Goal: Information Seeking & Learning: Find specific page/section

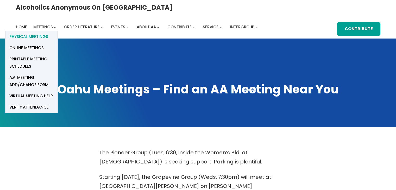
click at [48, 33] on span "Physical Meetings" at bounding box center [28, 36] width 39 height 7
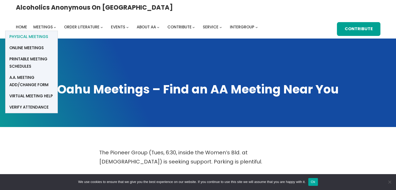
click at [48, 33] on span "Physical Meetings" at bounding box center [28, 36] width 39 height 7
click at [53, 24] on span "Meetings" at bounding box center [43, 26] width 20 height 5
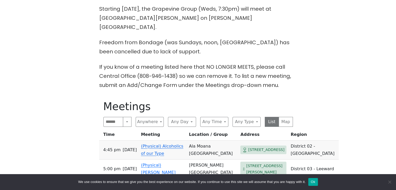
scroll to position [234, 0]
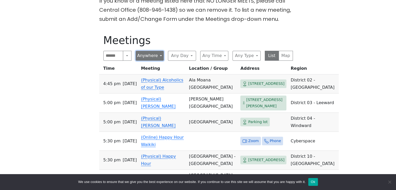
click at [158, 51] on button "Anywhere" at bounding box center [150, 56] width 28 height 10
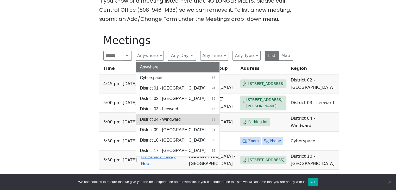
click at [153, 116] on span "District 04 - Windward" at bounding box center [160, 119] width 41 height 6
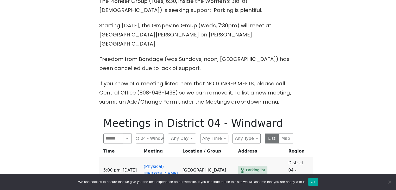
scroll to position [208, 0]
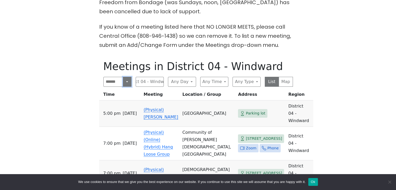
click at [128, 77] on button "Search" at bounding box center [127, 82] width 8 height 10
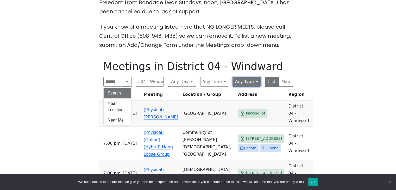
click at [255, 77] on button "Any Type" at bounding box center [247, 82] width 28 height 10
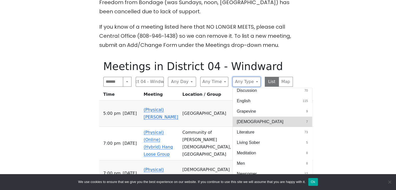
scroll to position [130, 0]
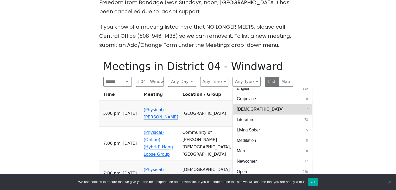
click at [300, 104] on button "LGBTQ 7" at bounding box center [272, 109] width 79 height 10
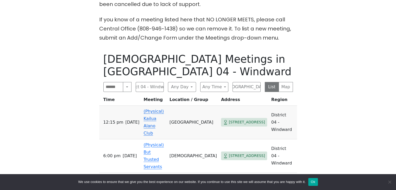
scroll to position [208, 0]
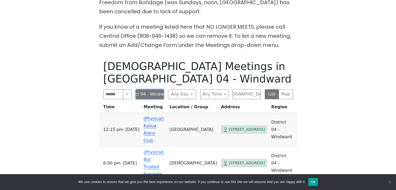
click at [160, 89] on button "District 04 - Windward" at bounding box center [150, 94] width 28 height 10
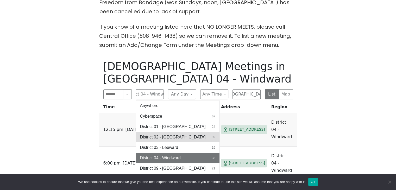
click at [166, 134] on span "District 02 - [GEOGRAPHIC_DATA]" at bounding box center [173, 137] width 66 height 6
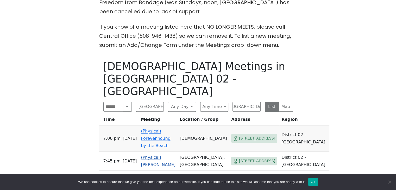
click at [162, 155] on link "(Physical) Kane Alii" at bounding box center [158, 161] width 35 height 12
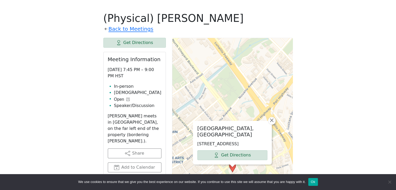
scroll to position [229, 0]
